Goal: Task Accomplishment & Management: Manage account settings

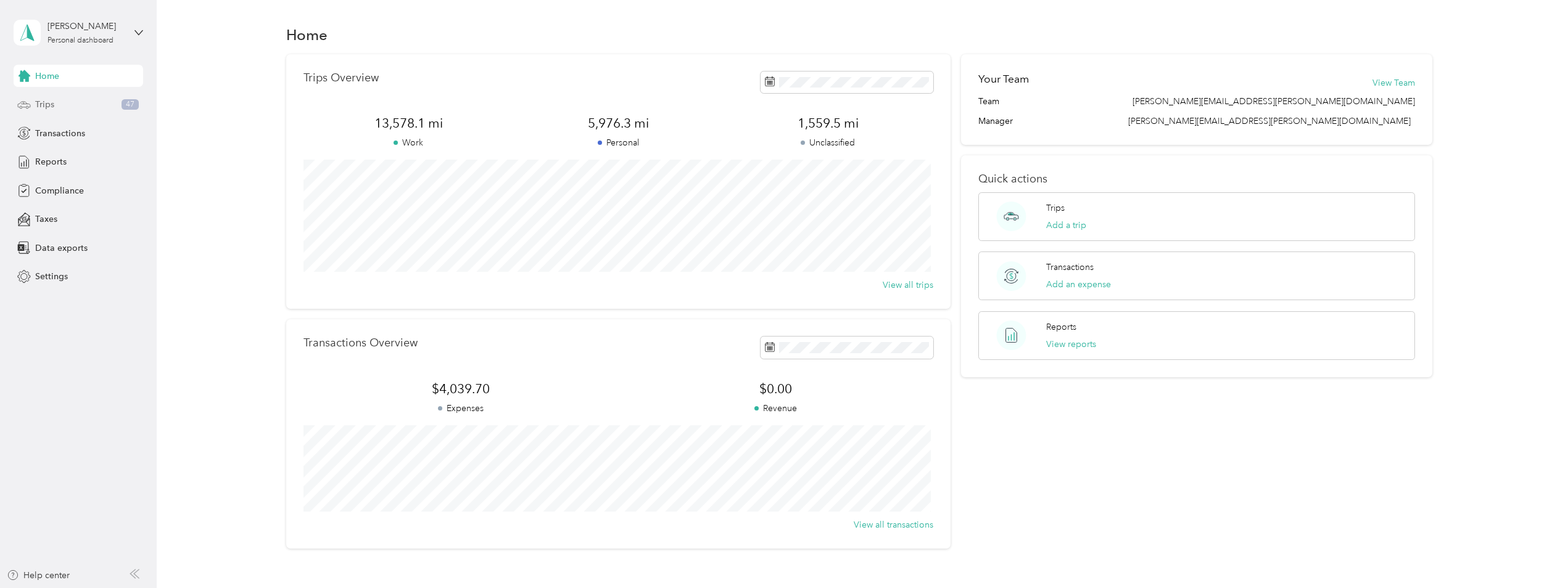
click at [40, 105] on span "Trips" at bounding box center [44, 104] width 19 height 13
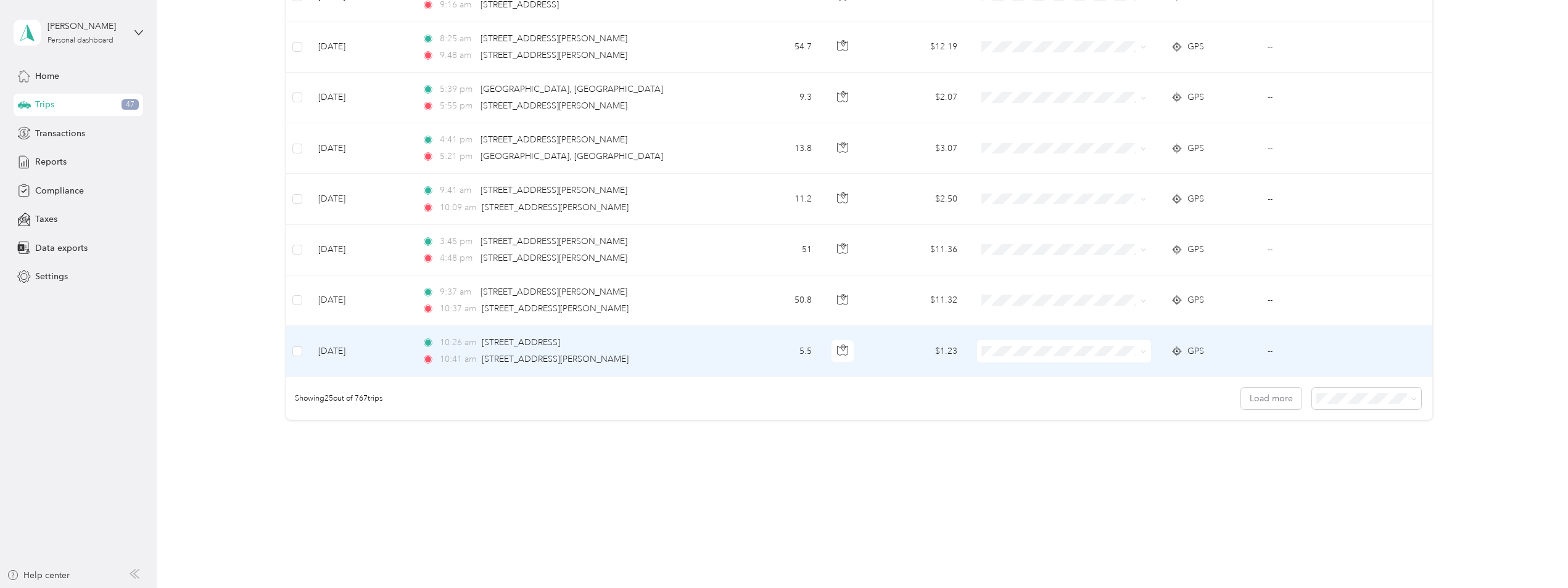
scroll to position [1101, 0]
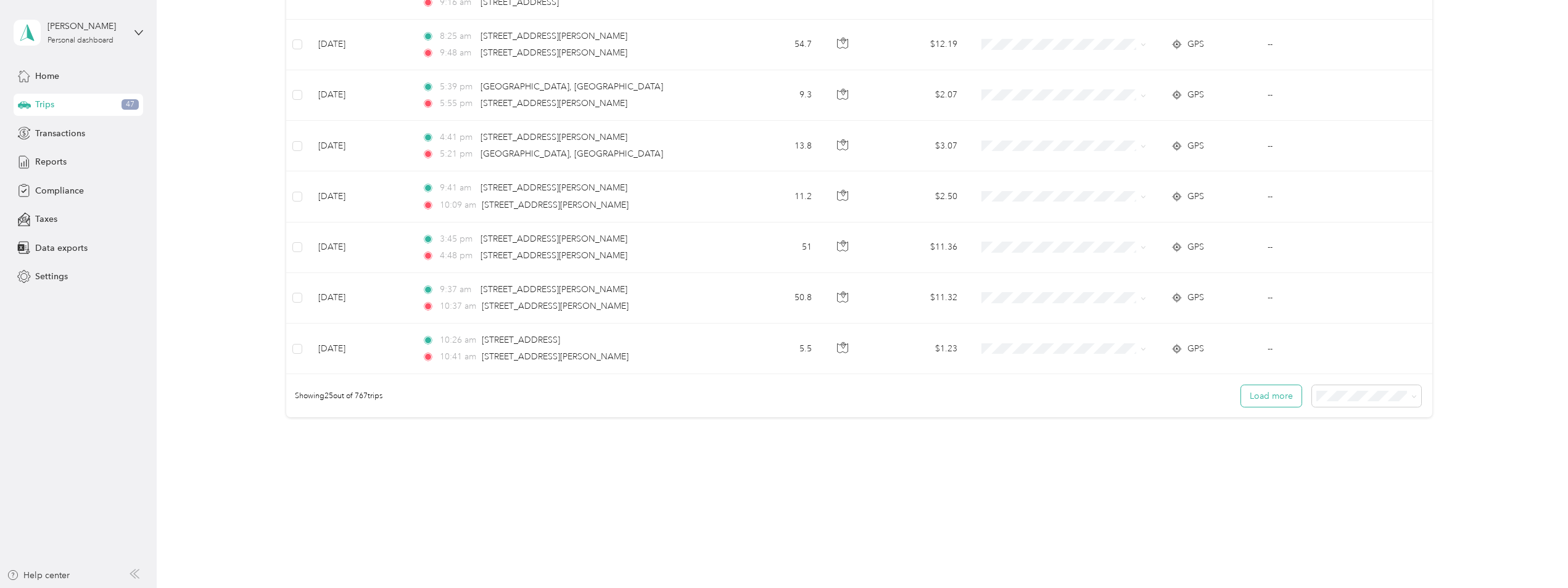
click at [1269, 393] on button "Load more" at bounding box center [1271, 395] width 60 height 21
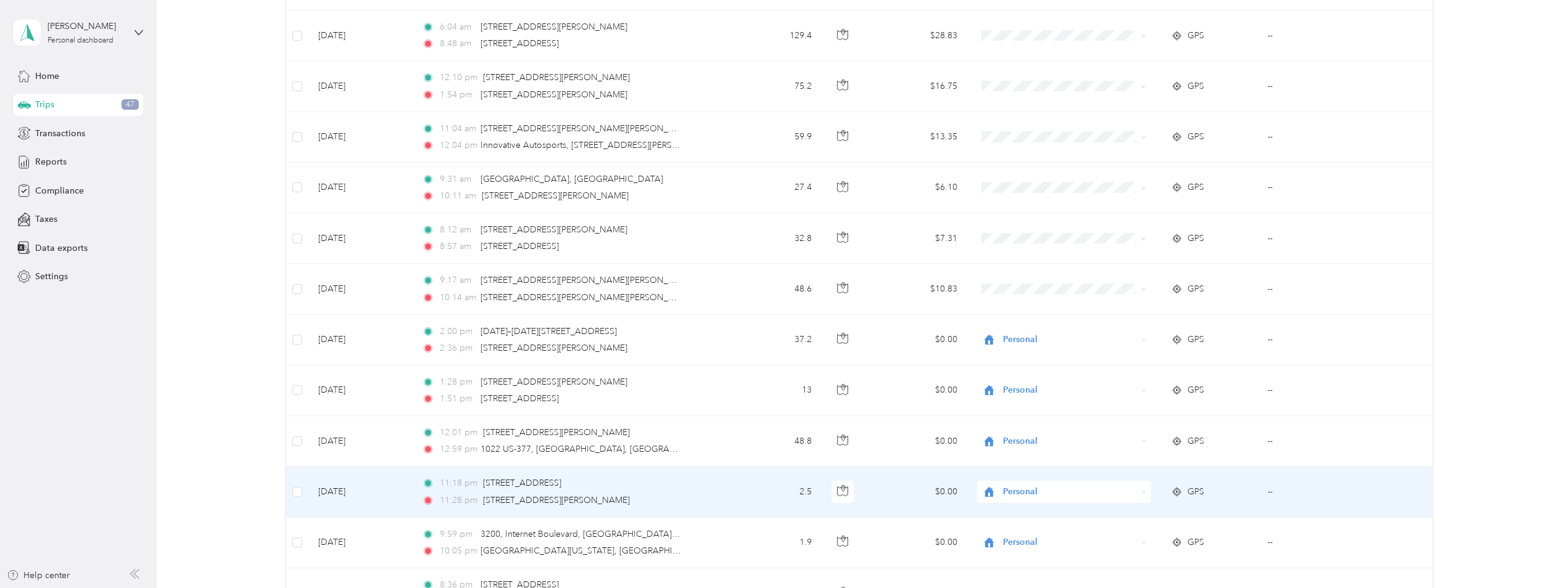
scroll to position [1964, 0]
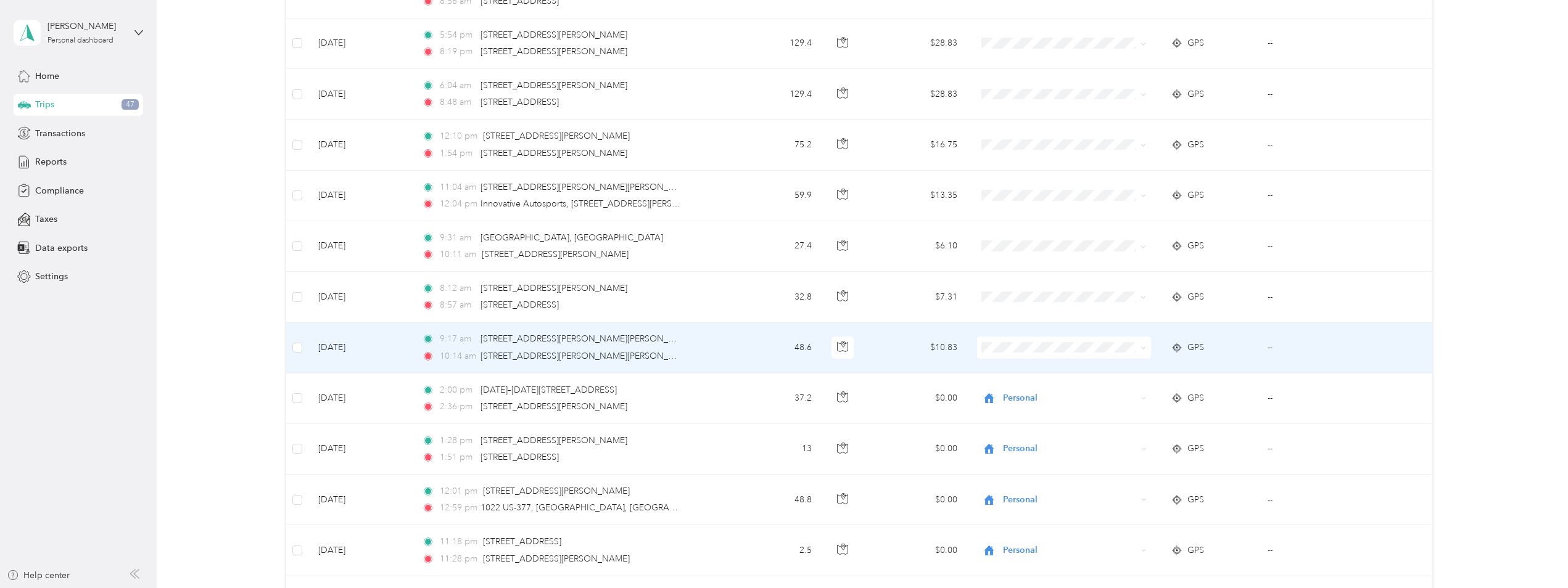
click at [1142, 349] on icon at bounding box center [1143, 348] width 6 height 6
click at [1113, 368] on span "Convergint Technologies" at bounding box center [1073, 371] width 134 height 13
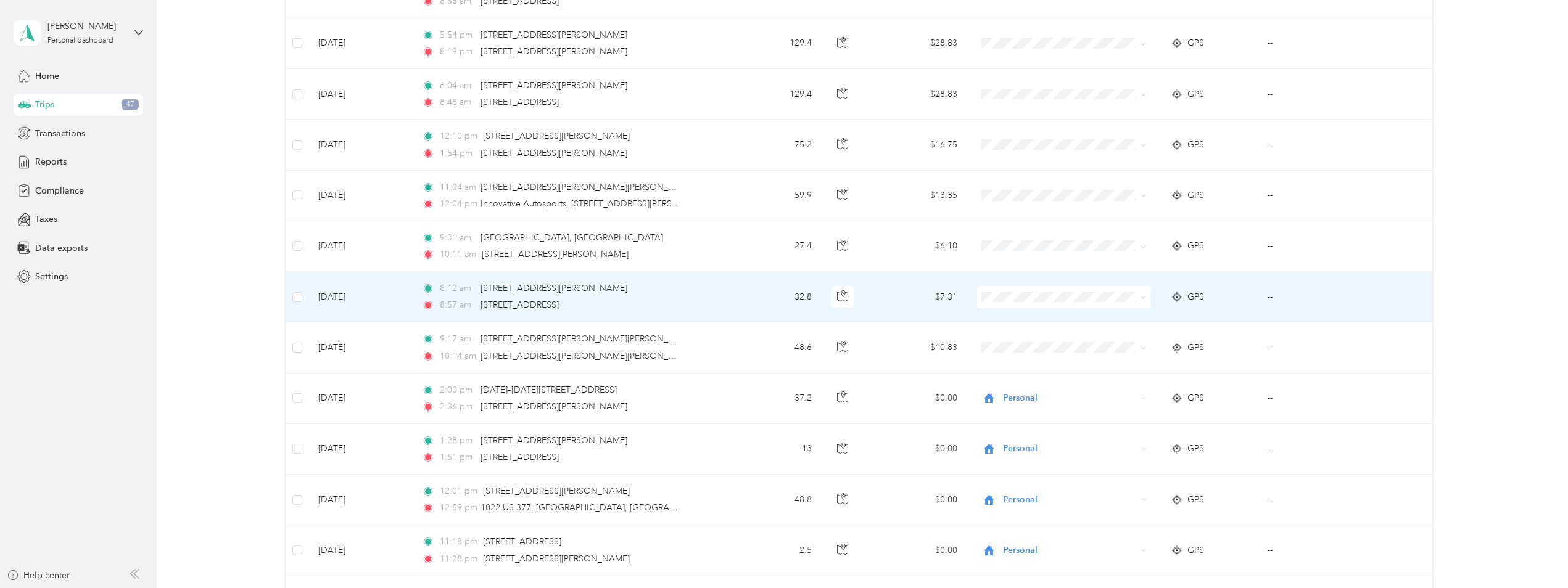
click at [1142, 293] on span at bounding box center [1143, 296] width 6 height 10
click at [1140, 299] on icon at bounding box center [1143, 297] width 6 height 6
click at [1051, 319] on span "Convergint Technologies" at bounding box center [1073, 315] width 134 height 13
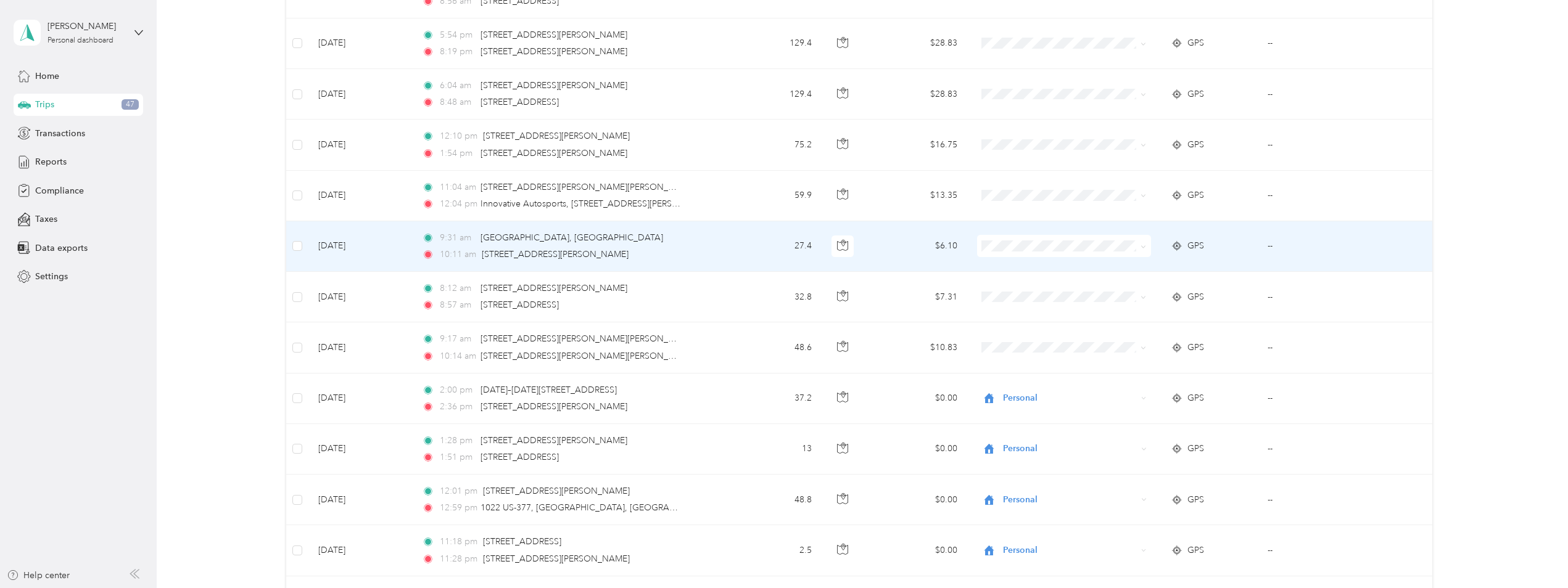
click at [1145, 248] on span at bounding box center [1064, 246] width 174 height 22
click at [1140, 248] on icon at bounding box center [1143, 247] width 6 height 6
click at [1090, 267] on span "Convergint Technologies" at bounding box center [1073, 269] width 134 height 13
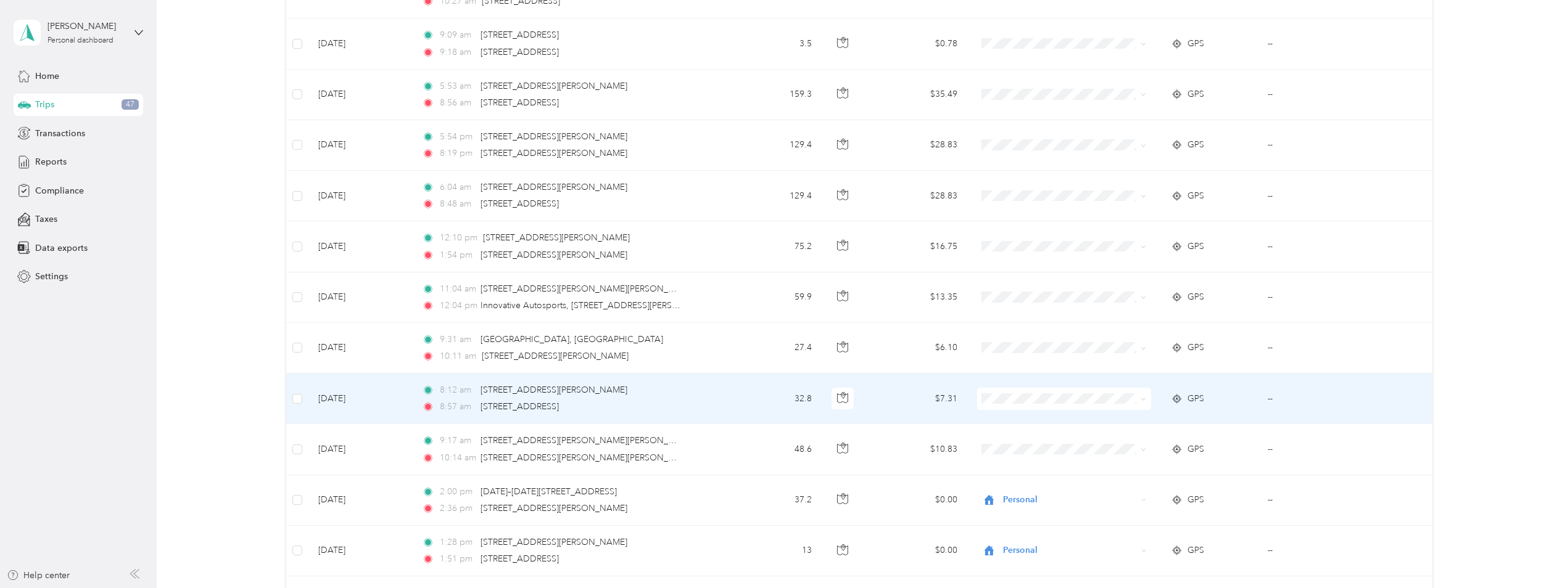
scroll to position [1841, 0]
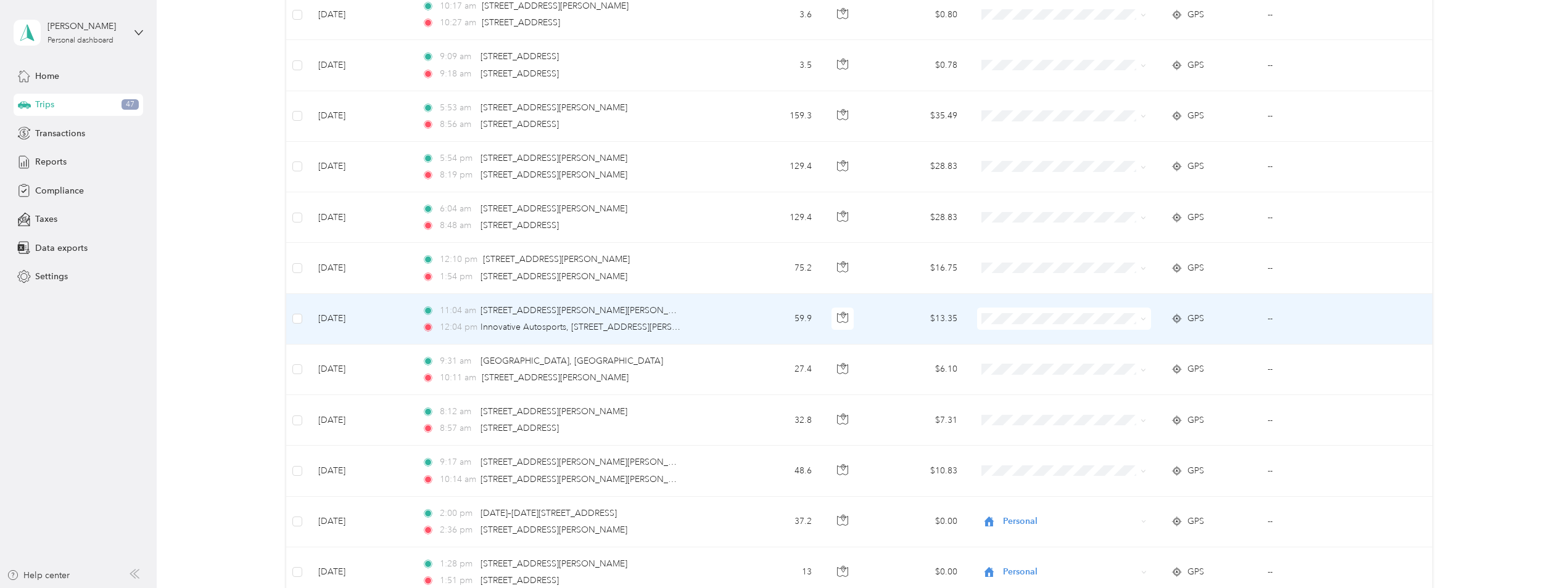
click at [1144, 315] on span at bounding box center [1141, 318] width 9 height 13
click at [1142, 318] on icon at bounding box center [1143, 318] width 6 height 6
click at [1094, 337] on span "Convergint Technologies" at bounding box center [1073, 341] width 134 height 13
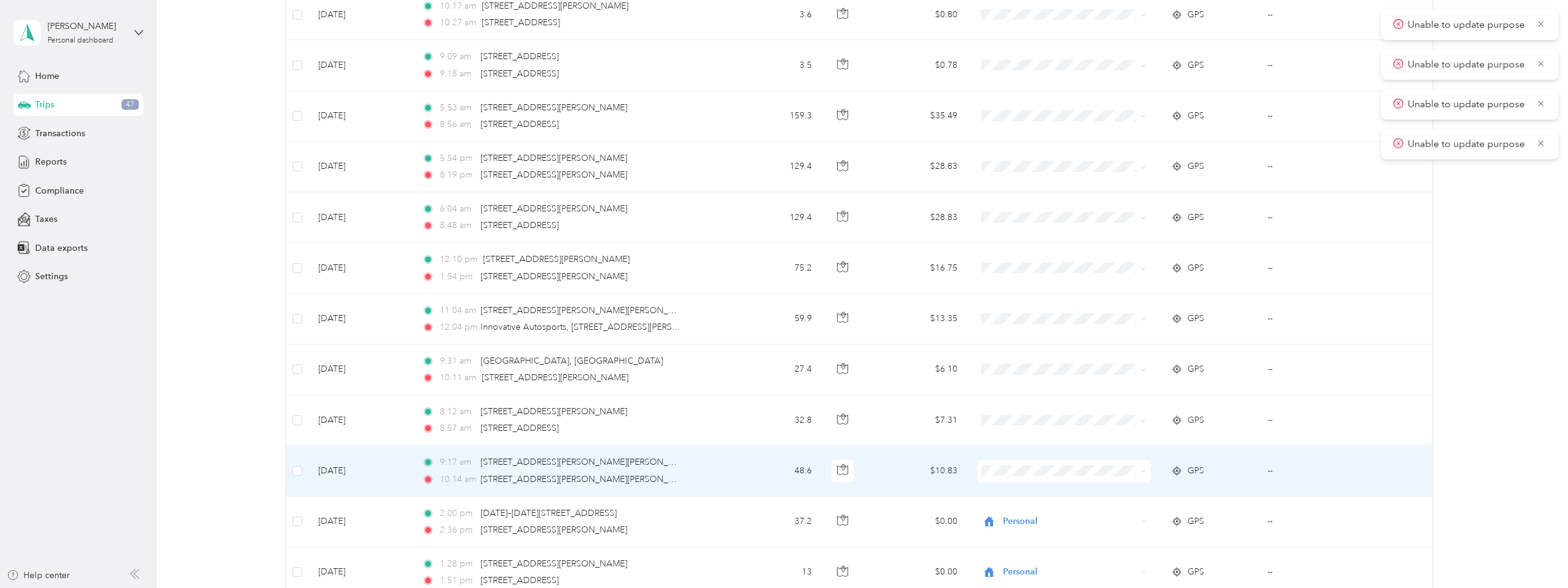
click at [1138, 466] on span at bounding box center [1141, 470] width 9 height 13
click at [1137, 469] on span at bounding box center [1141, 470] width 9 height 13
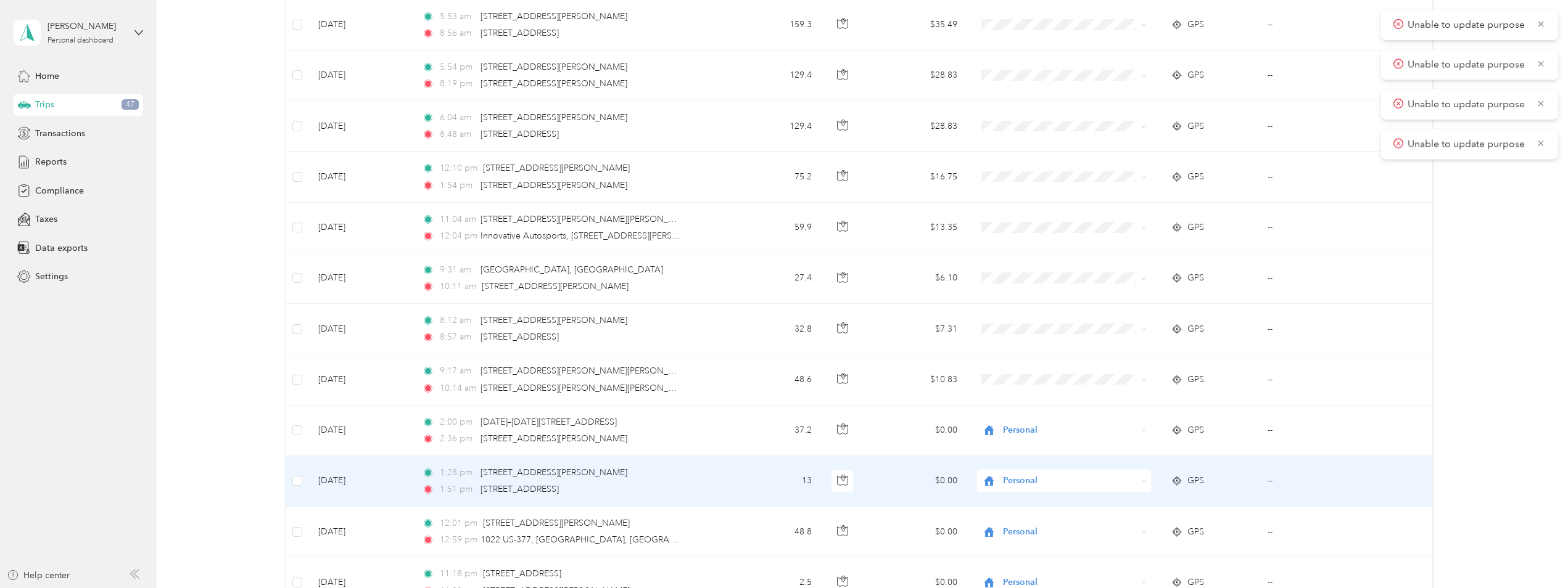
scroll to position [1902, 0]
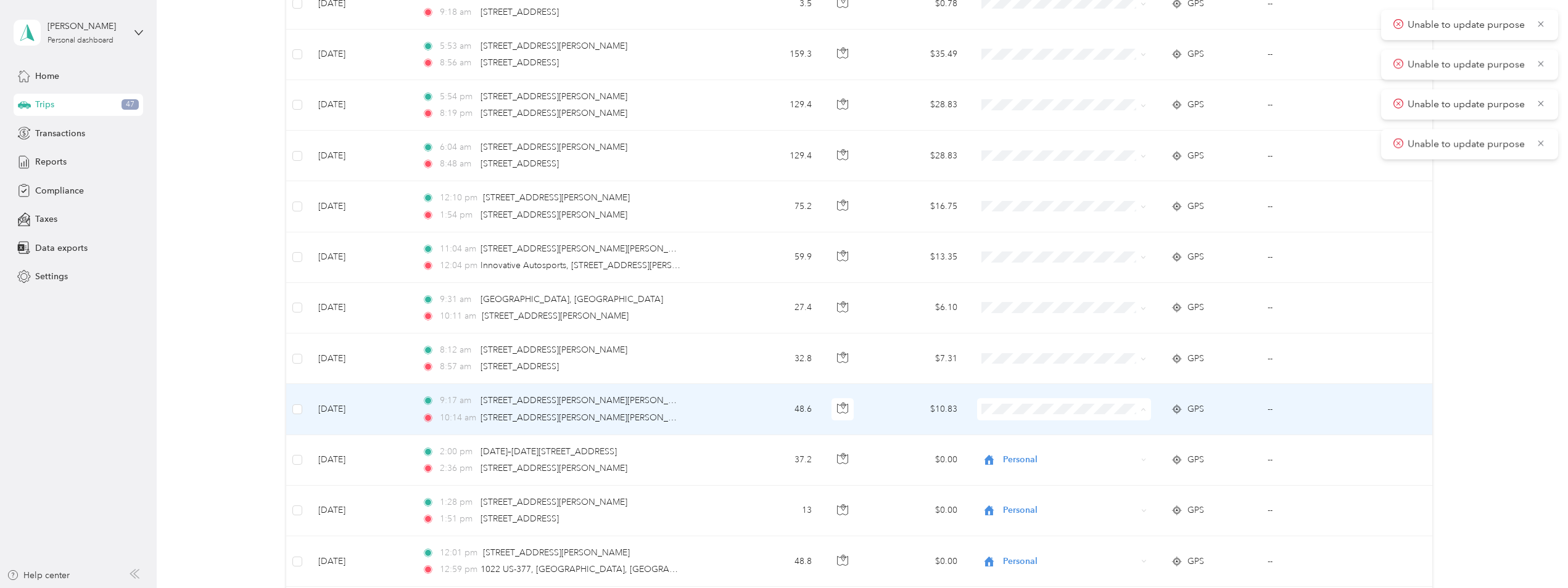
click at [1100, 432] on span "Convergint Technologies" at bounding box center [1073, 432] width 134 height 13
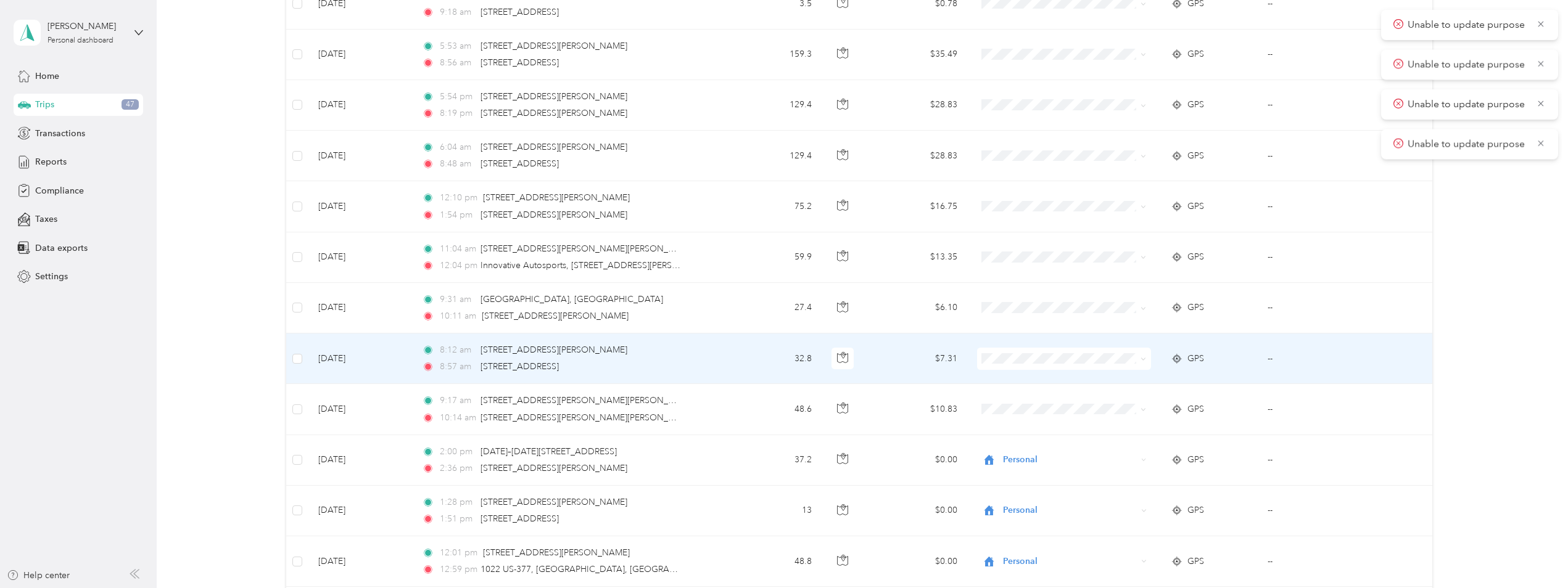
click at [1142, 360] on icon at bounding box center [1143, 359] width 4 height 2
click at [1078, 379] on span "Convergint Technologies" at bounding box center [1073, 381] width 134 height 13
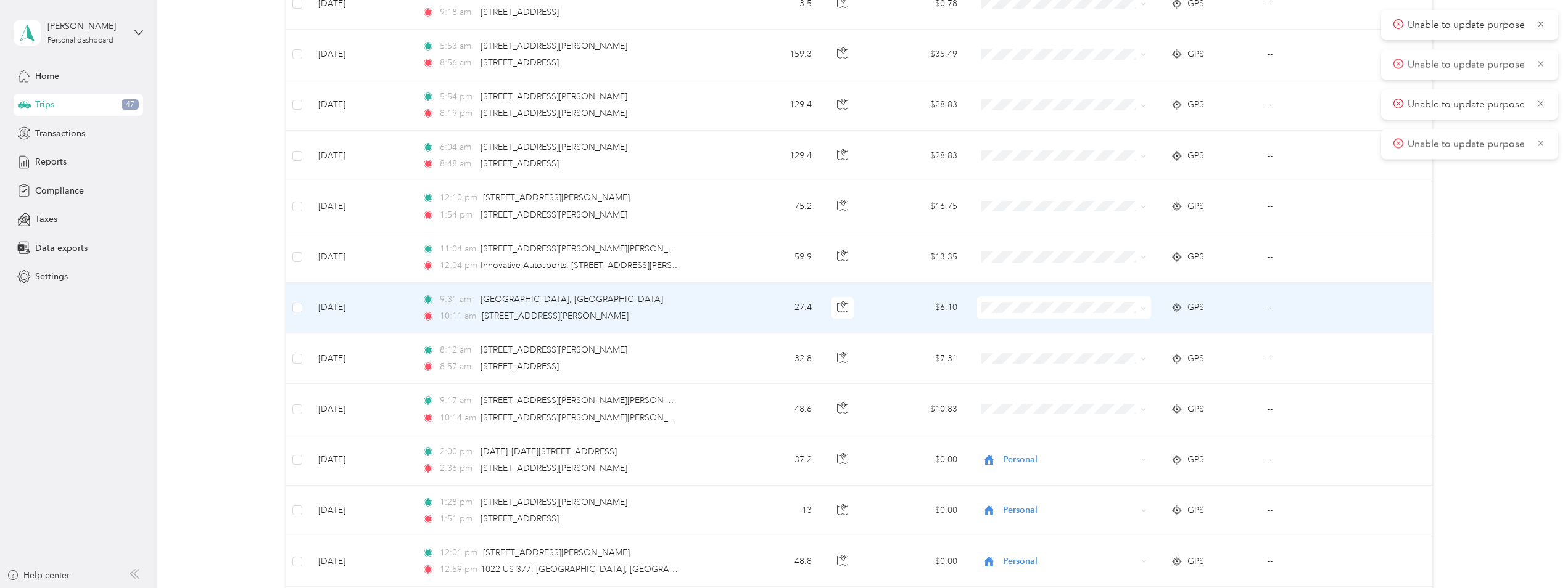
click at [1075, 326] on span "Convergint Technologies" at bounding box center [1073, 329] width 134 height 13
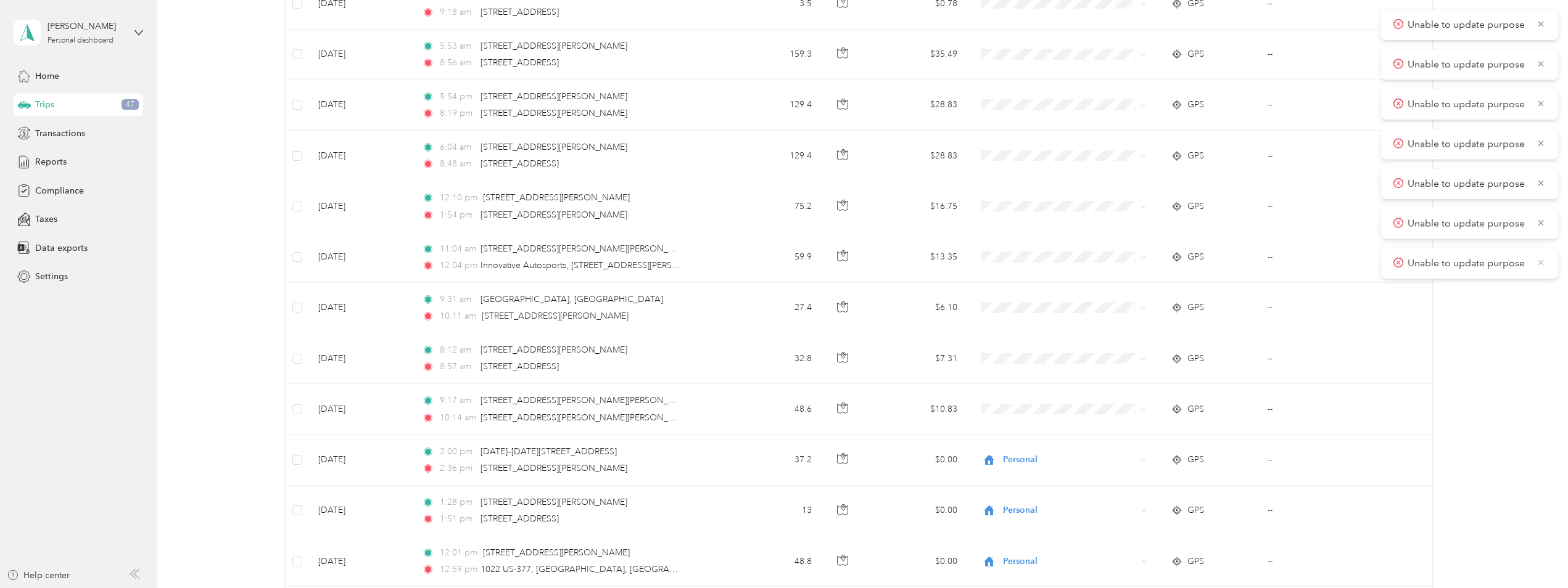
click at [1542, 263] on icon at bounding box center [1540, 262] width 6 height 6
click at [1543, 223] on icon at bounding box center [1540, 223] width 9 height 11
click at [1537, 179] on icon at bounding box center [1540, 183] width 9 height 11
click at [1541, 142] on icon at bounding box center [1540, 143] width 6 height 6
click at [1543, 109] on span "Unable to update purpose" at bounding box center [1469, 104] width 153 height 15
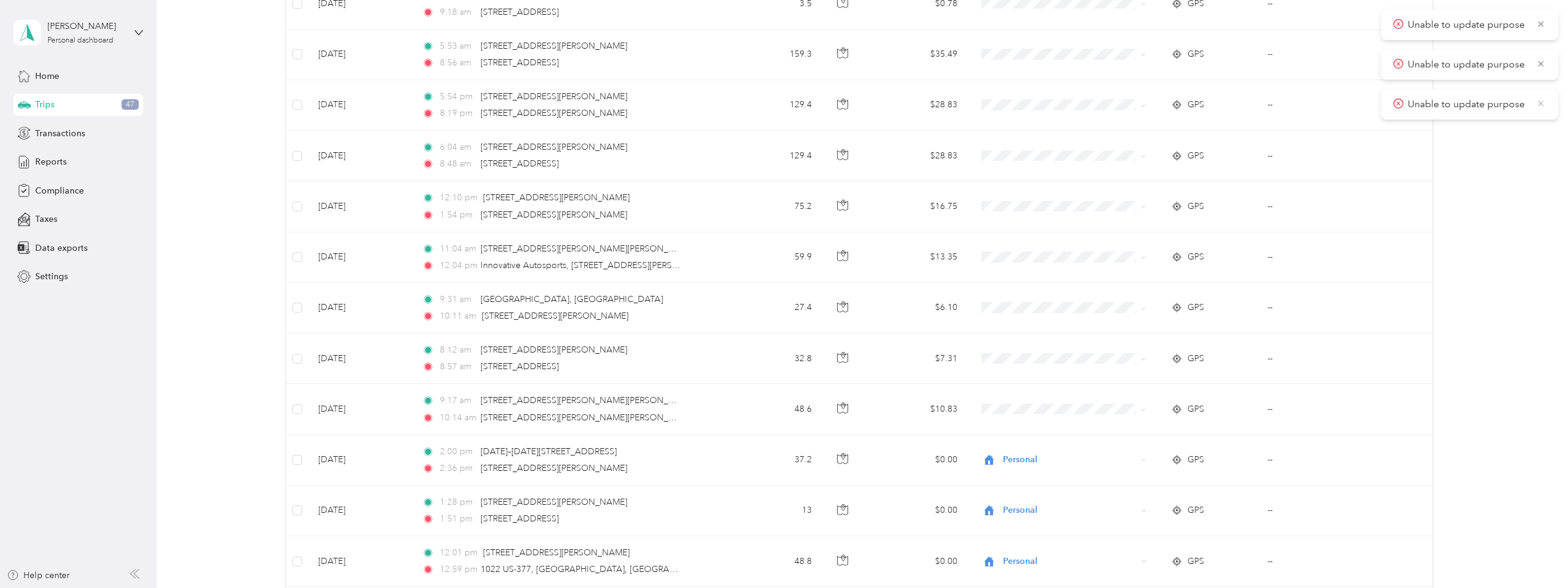
click at [1543, 103] on icon at bounding box center [1540, 104] width 9 height 11
click at [1543, 64] on icon at bounding box center [1540, 63] width 9 height 11
drag, startPoint x: 1542, startPoint y: 24, endPoint x: 1528, endPoint y: 74, distance: 51.9
click at [1542, 24] on icon at bounding box center [1540, 24] width 9 height 11
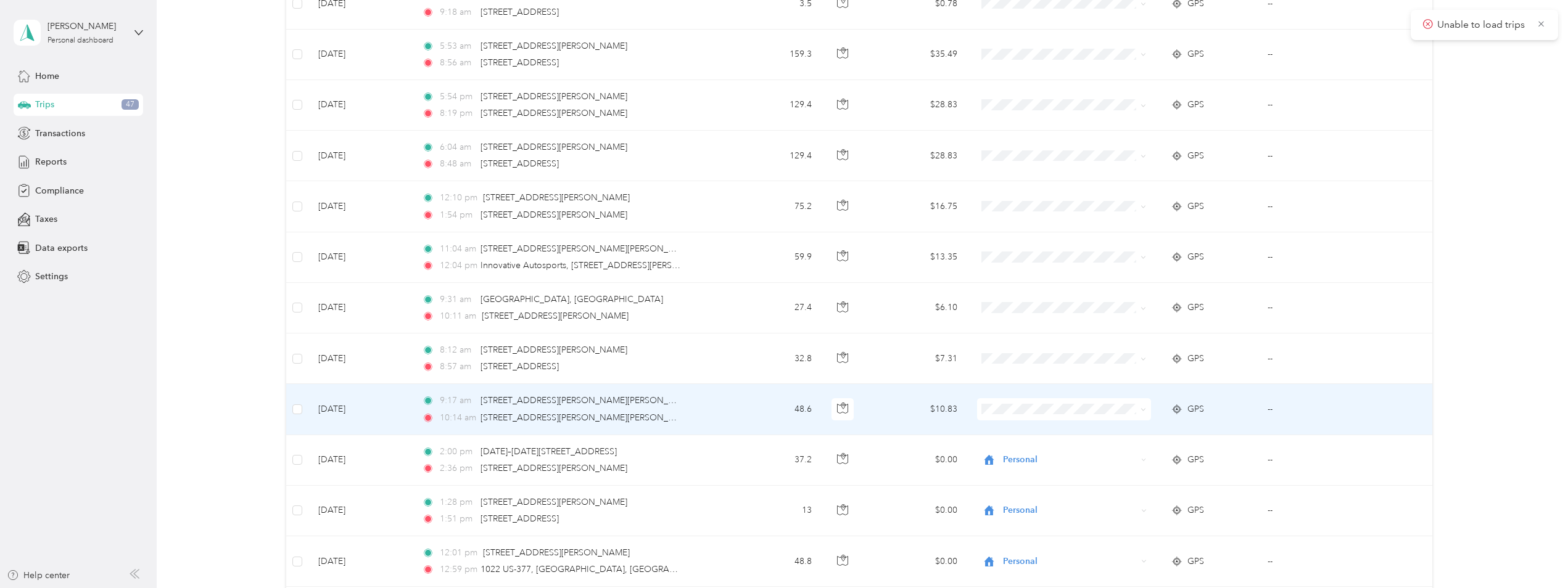
click at [1056, 430] on span "Convergint Technologies" at bounding box center [1073, 427] width 134 height 13
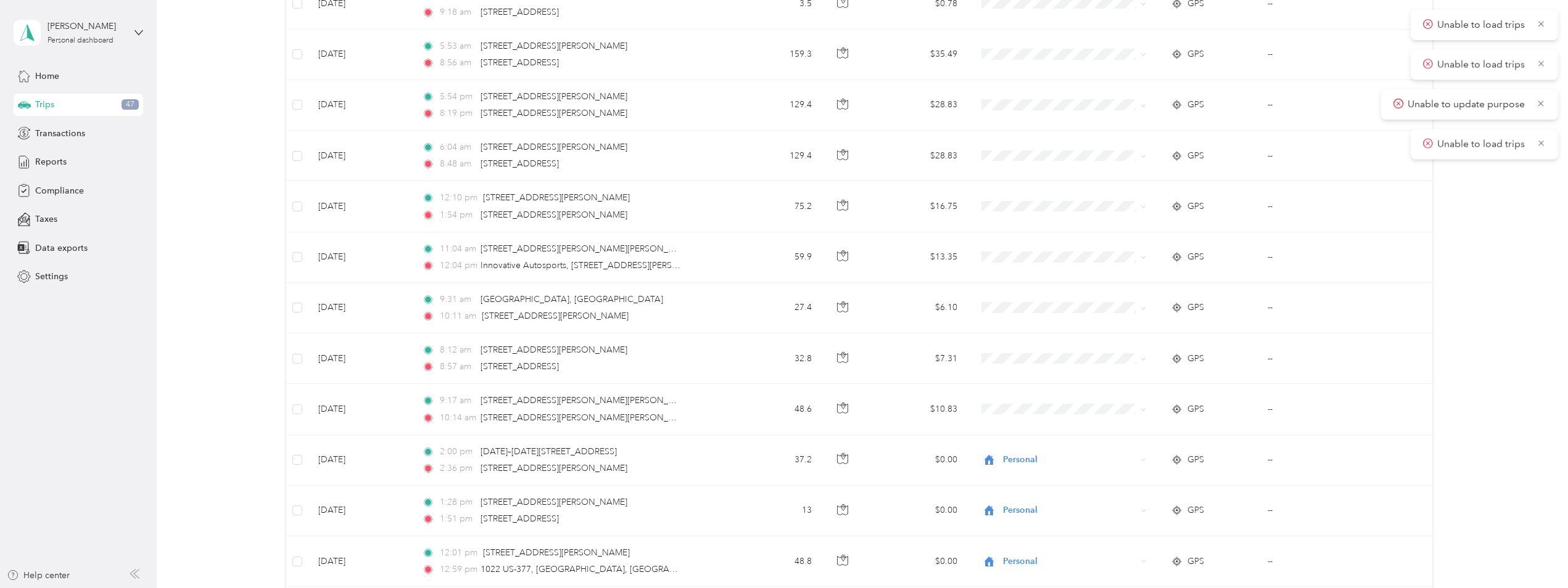
click at [1543, 142] on icon at bounding box center [1541, 143] width 9 height 11
click at [1542, 107] on icon at bounding box center [1540, 104] width 9 height 11
click at [1540, 66] on icon at bounding box center [1541, 63] width 9 height 11
click at [1541, 23] on icon at bounding box center [1541, 24] width 9 height 11
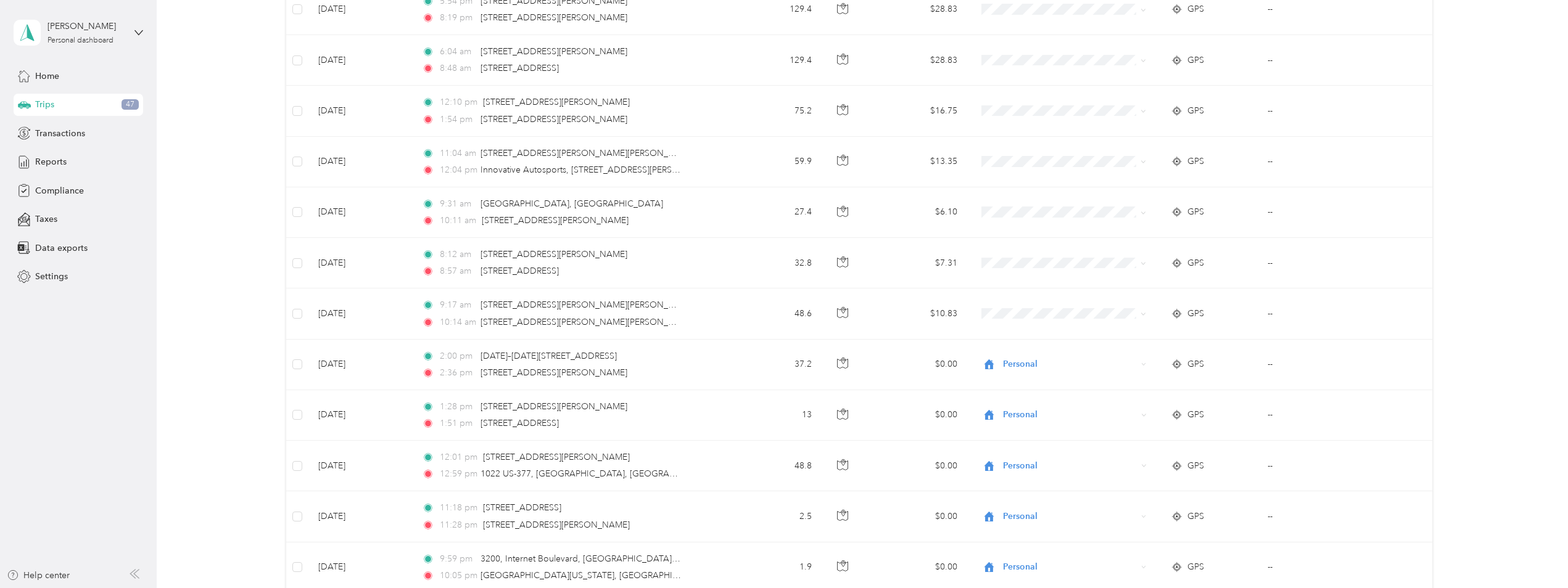
scroll to position [1875, 0]
